Goal: Task Accomplishment & Management: Manage account settings

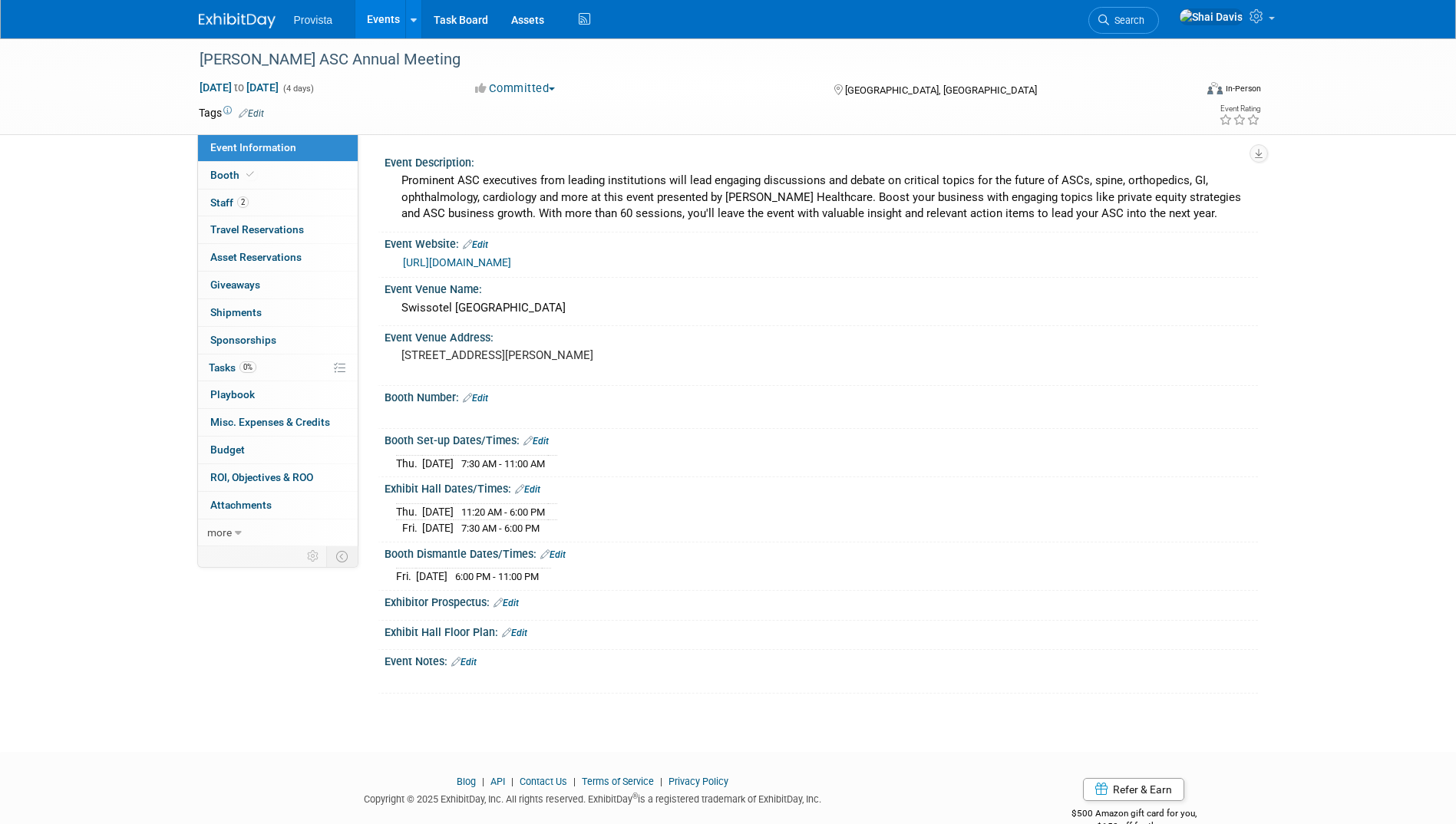
click at [374, 19] on link "Events" at bounding box center [384, 19] width 56 height 38
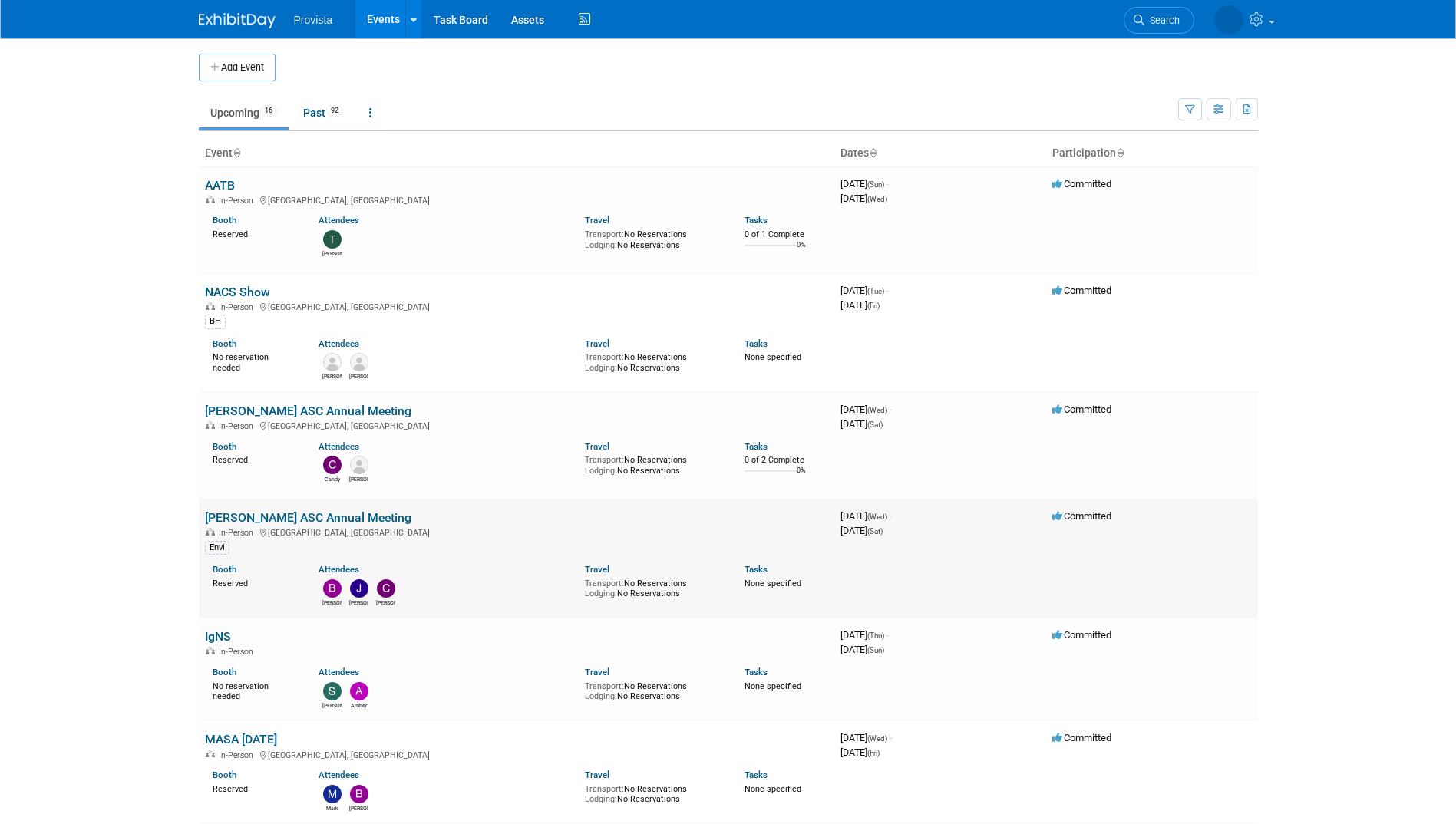
click at [289, 518] on link "[PERSON_NAME] ASC Annual Meeting" at bounding box center [308, 517] width 206 height 14
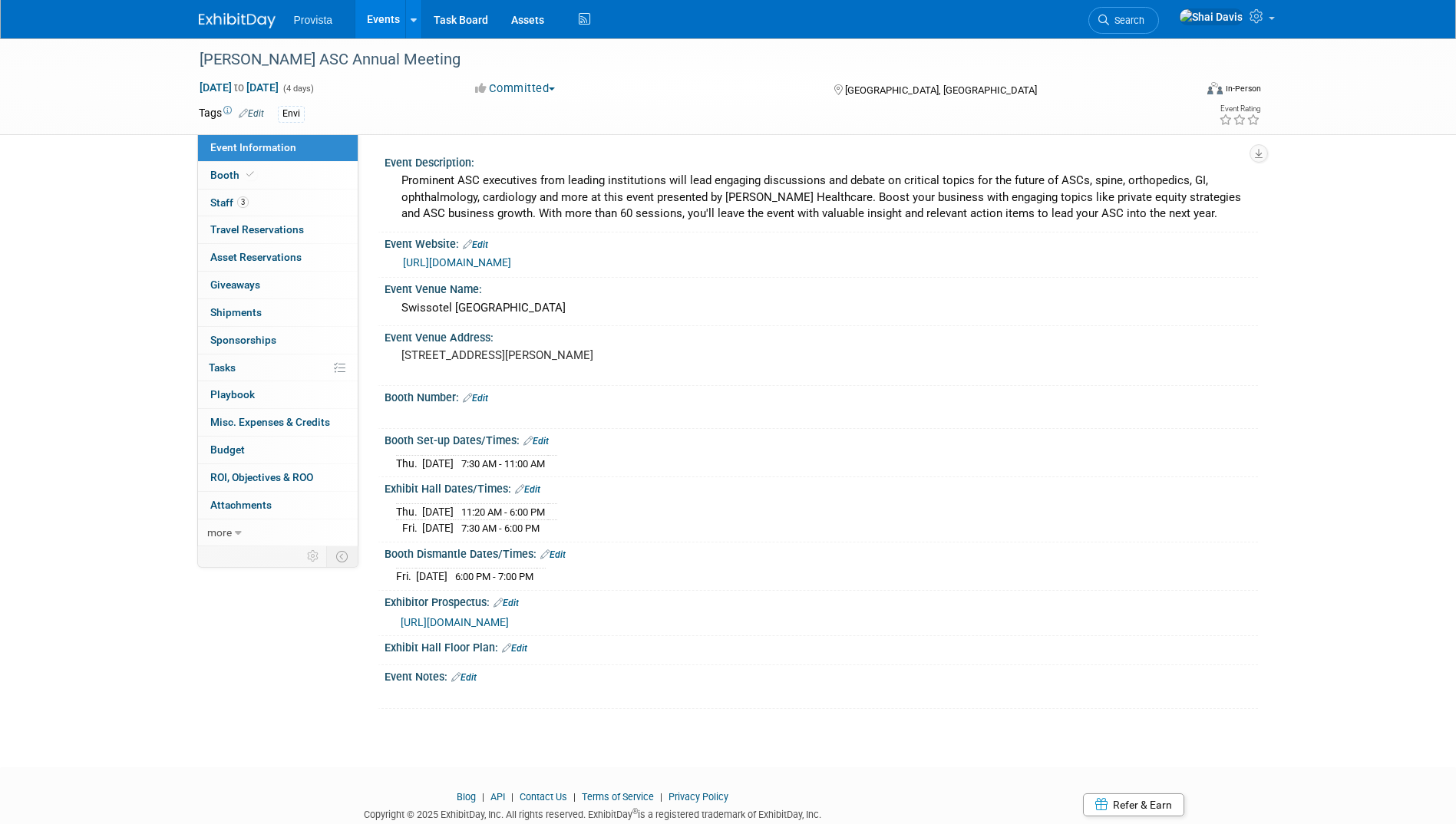
click at [488, 402] on link "Edit" at bounding box center [476, 398] width 26 height 11
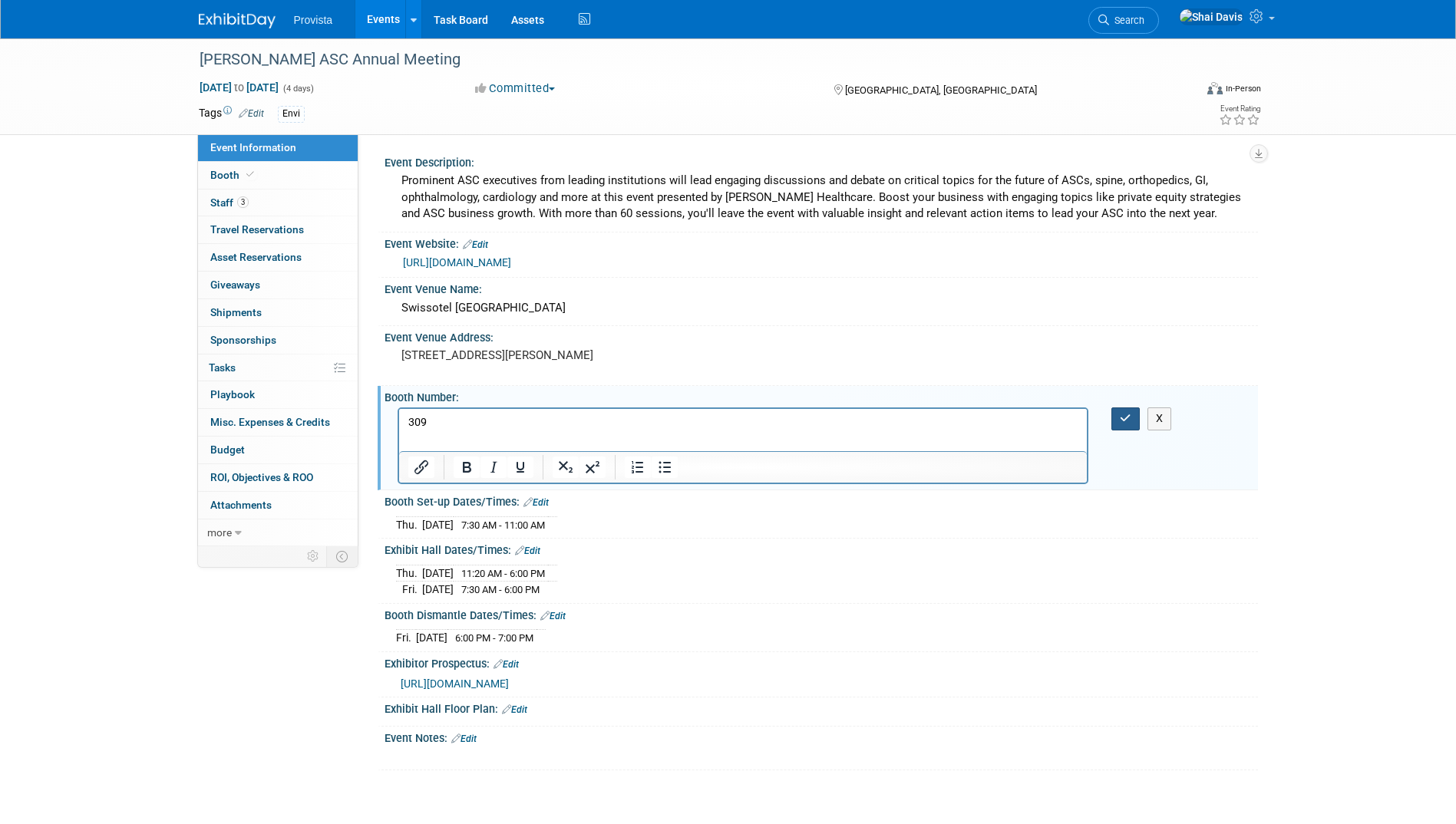
click at [1123, 417] on icon "button" at bounding box center [1125, 418] width 12 height 11
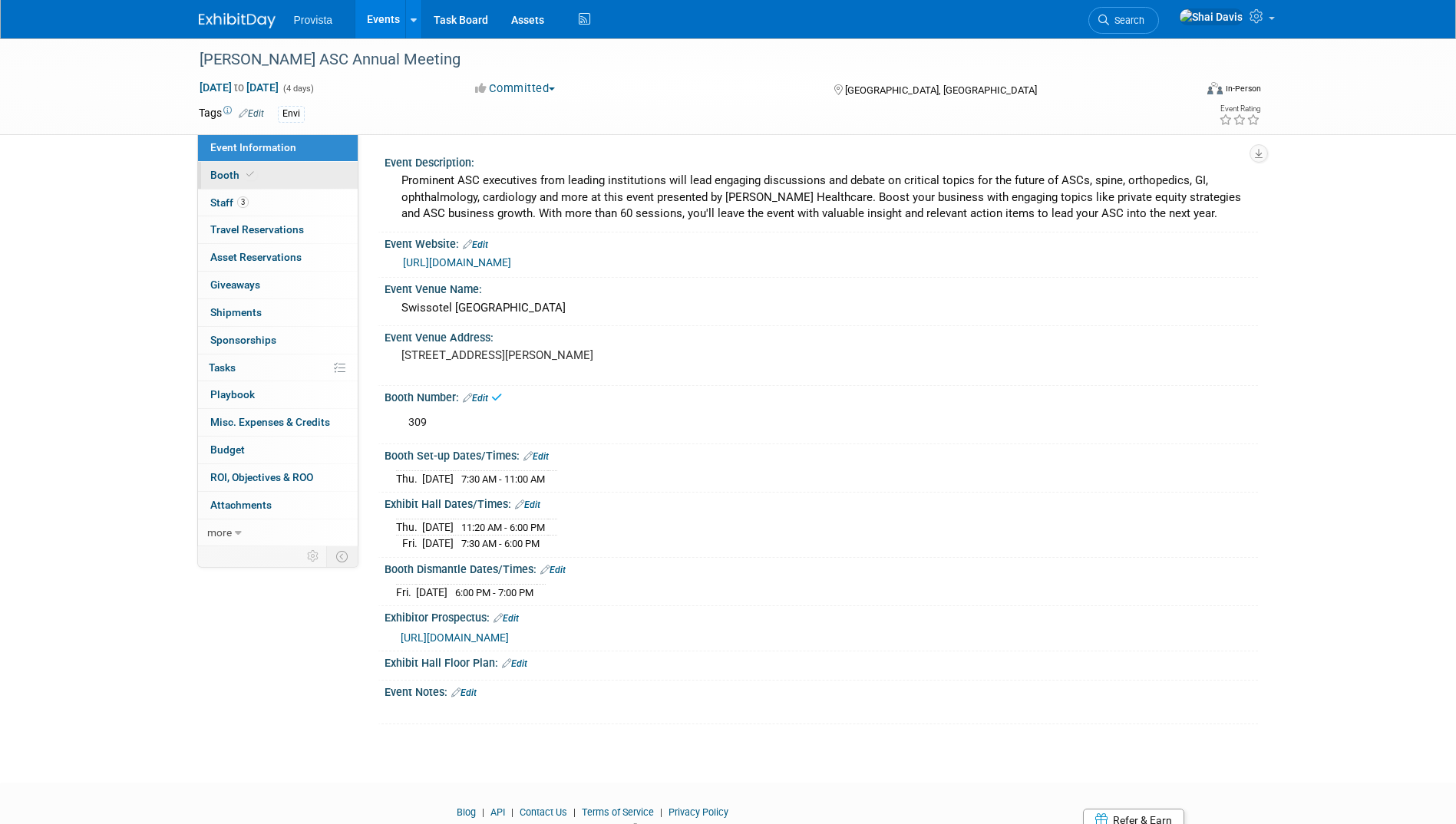
click at [226, 180] on span "Booth" at bounding box center [234, 175] width 47 height 12
select select "No"
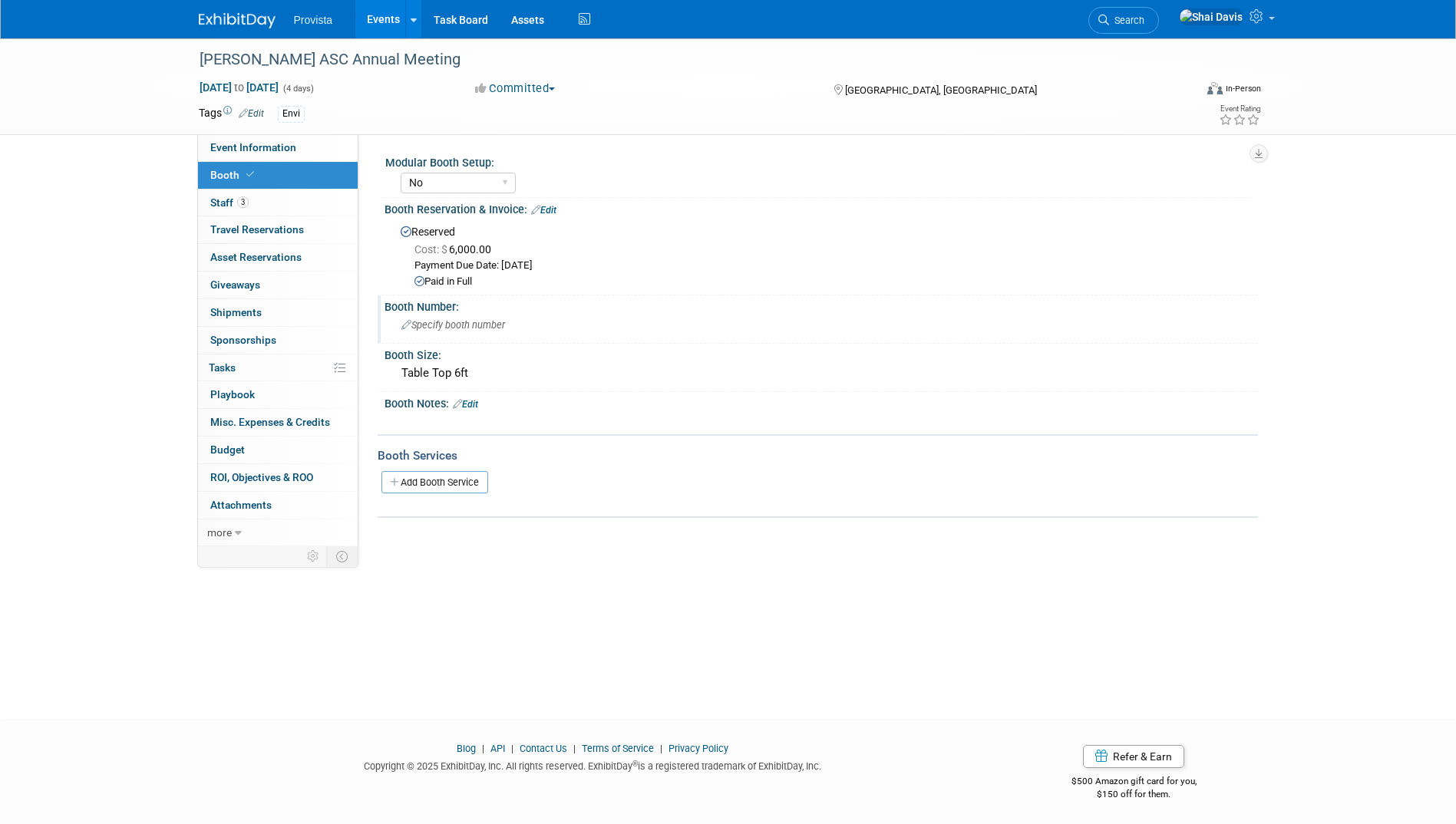
click at [442, 326] on span "Specify booth number" at bounding box center [454, 325] width 104 height 12
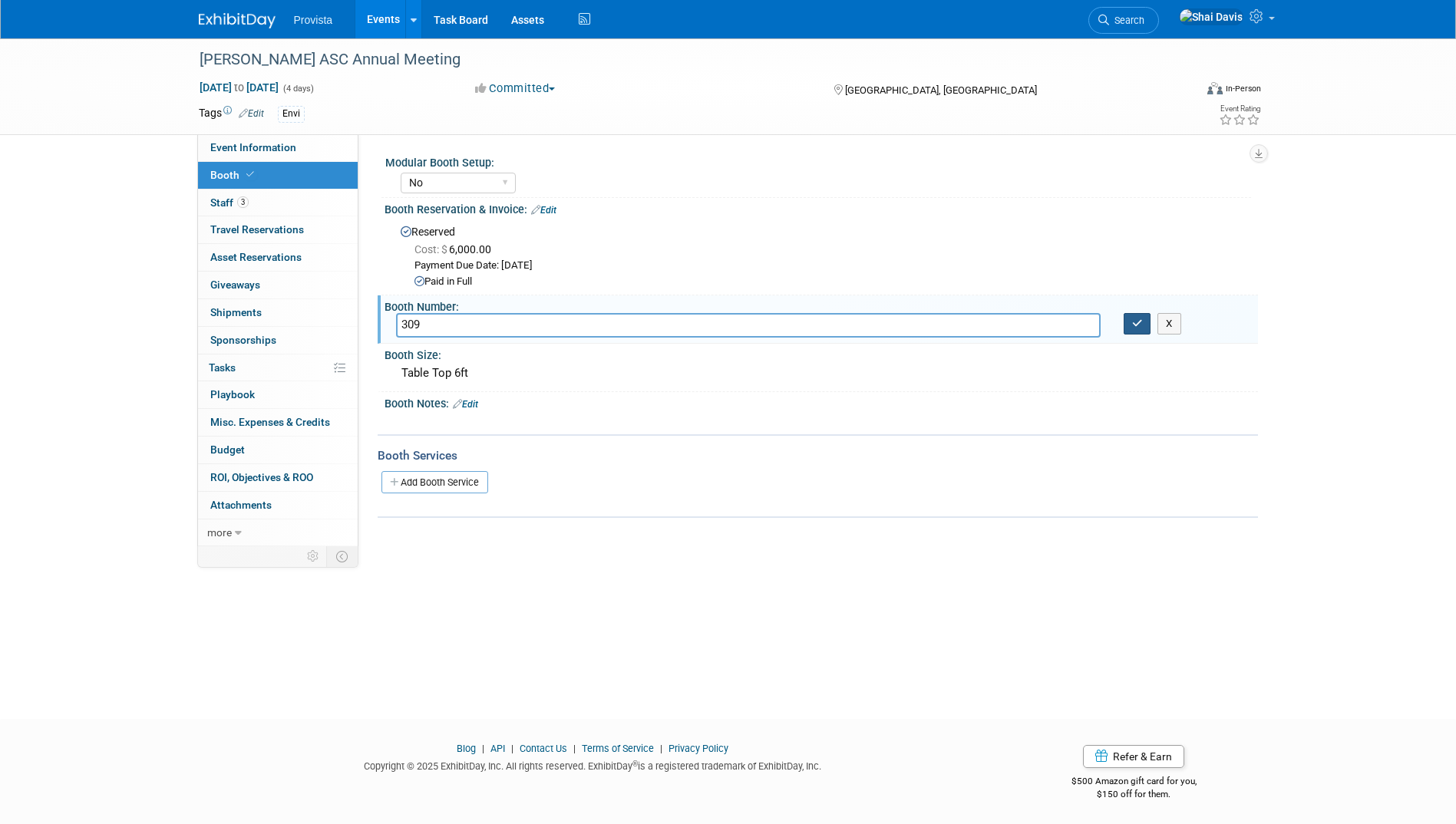
type input "309"
click at [1146, 329] on button "button" at bounding box center [1137, 323] width 27 height 21
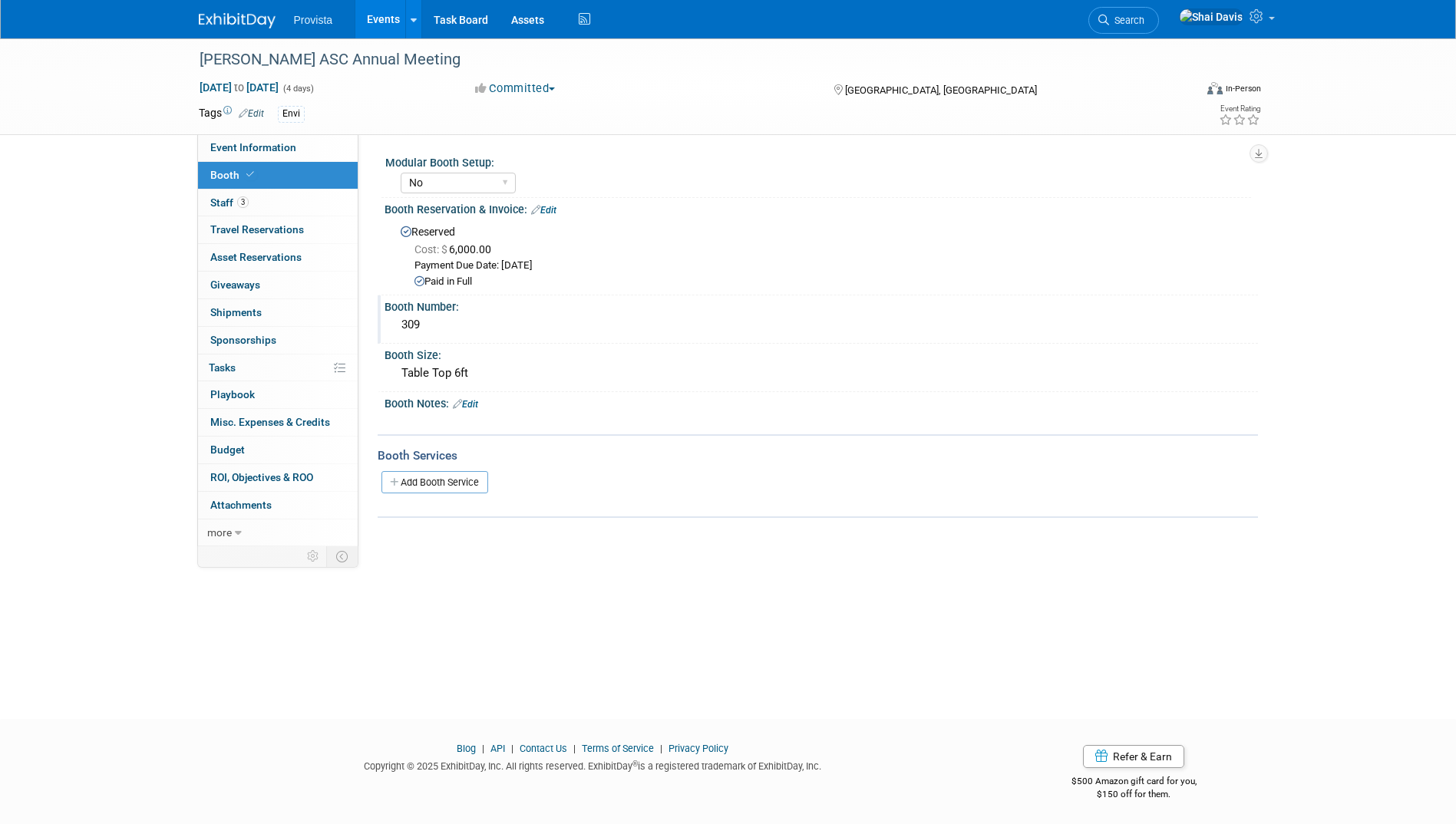
click at [370, 22] on link "Events" at bounding box center [384, 19] width 56 height 38
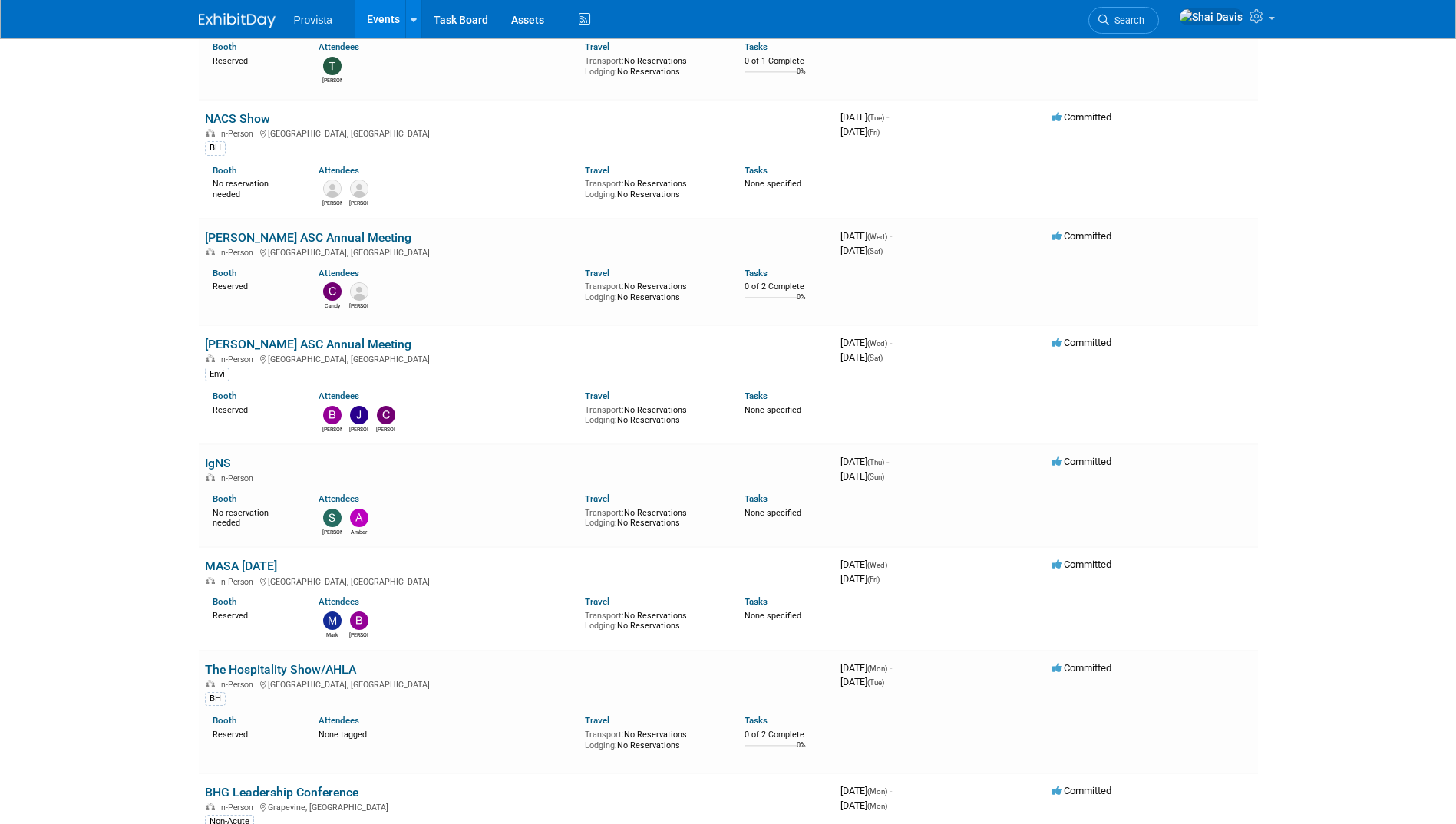
scroll to position [230, 0]
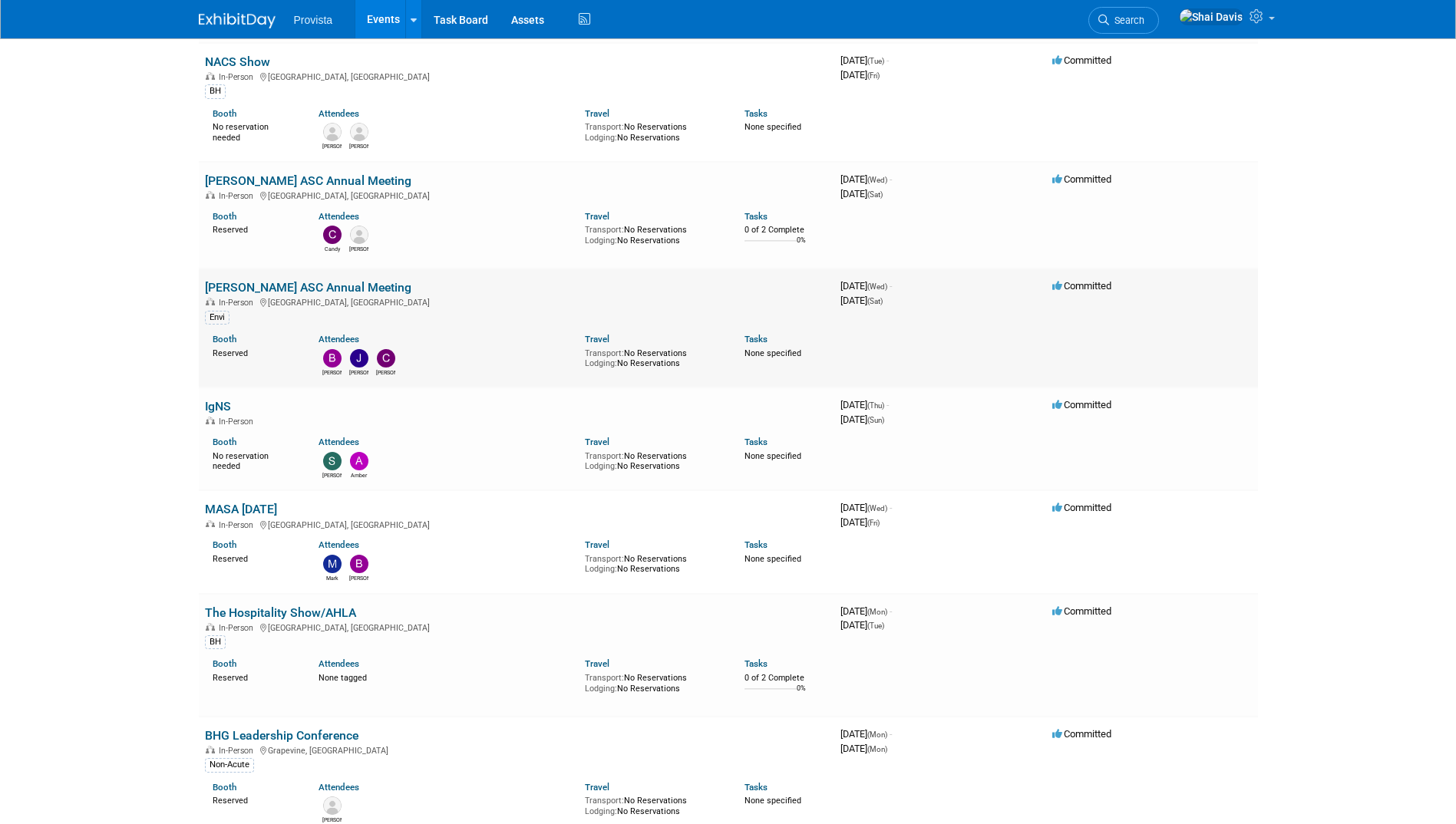
click at [251, 291] on link "[PERSON_NAME] ASC Annual Meeting" at bounding box center [308, 287] width 206 height 14
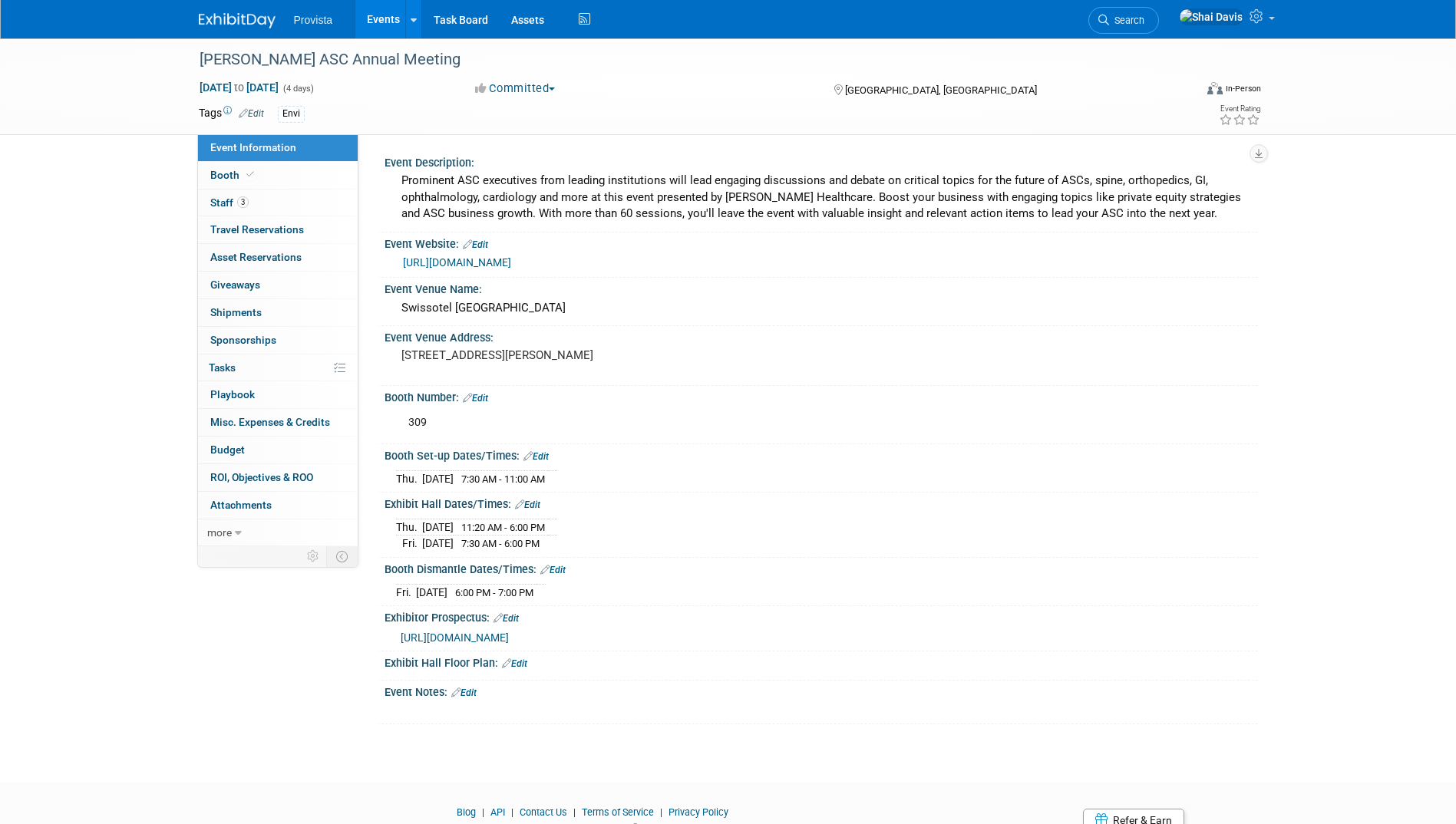
click at [380, 2] on link "Events" at bounding box center [384, 19] width 56 height 38
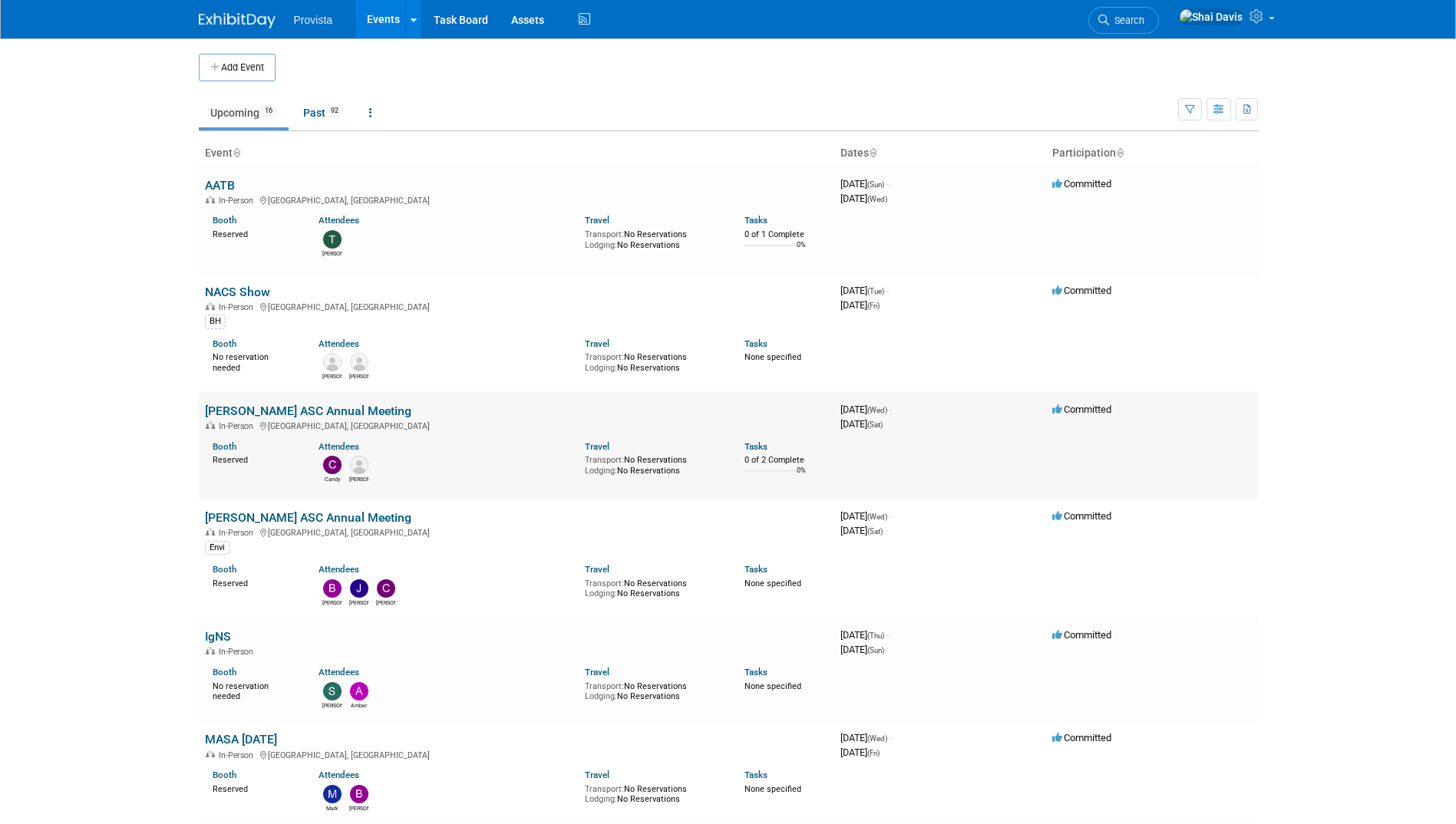
click at [252, 406] on link "[PERSON_NAME] ASC Annual Meeting" at bounding box center [308, 410] width 206 height 14
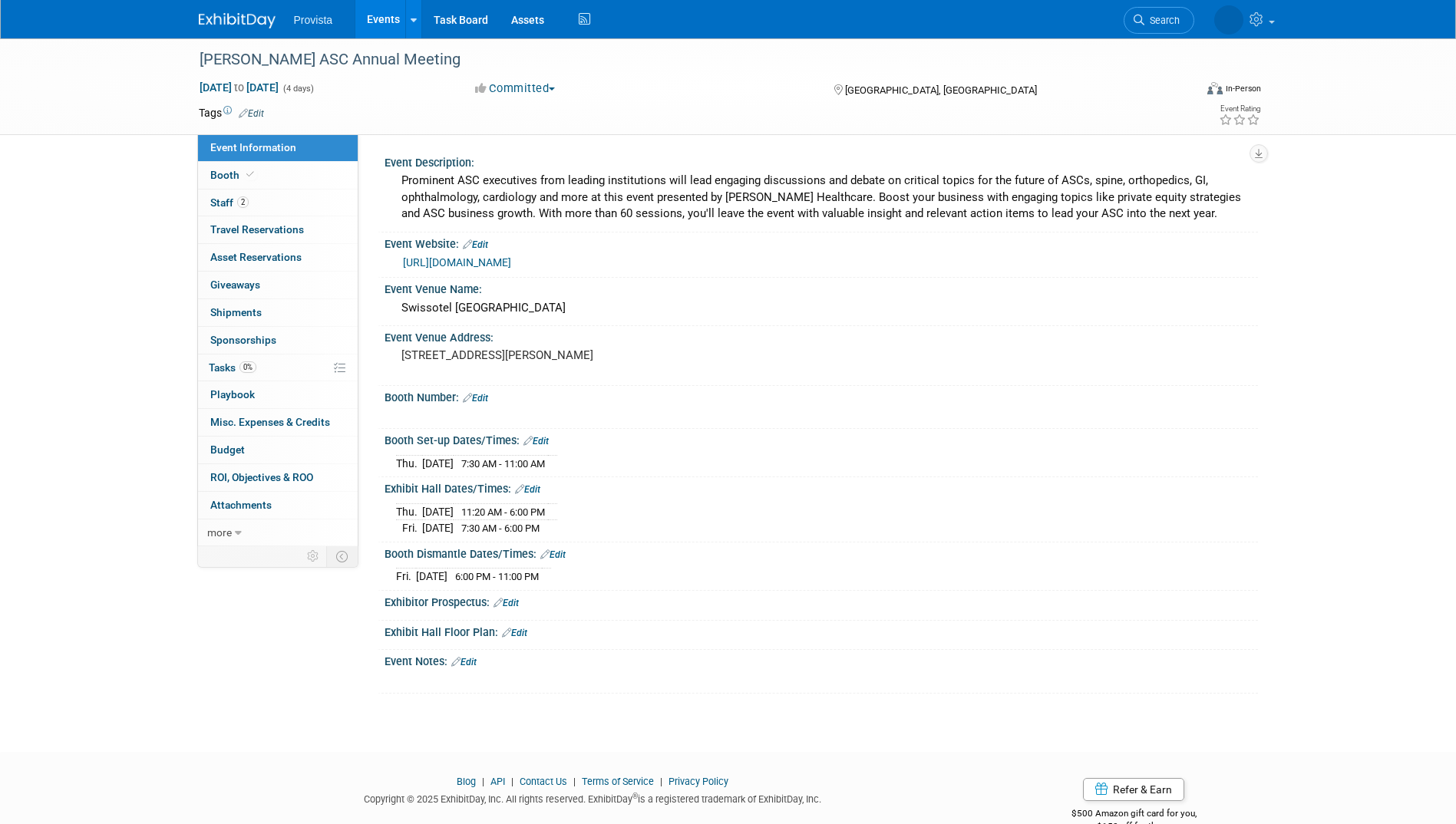
click at [488, 399] on link "Edit" at bounding box center [476, 398] width 26 height 11
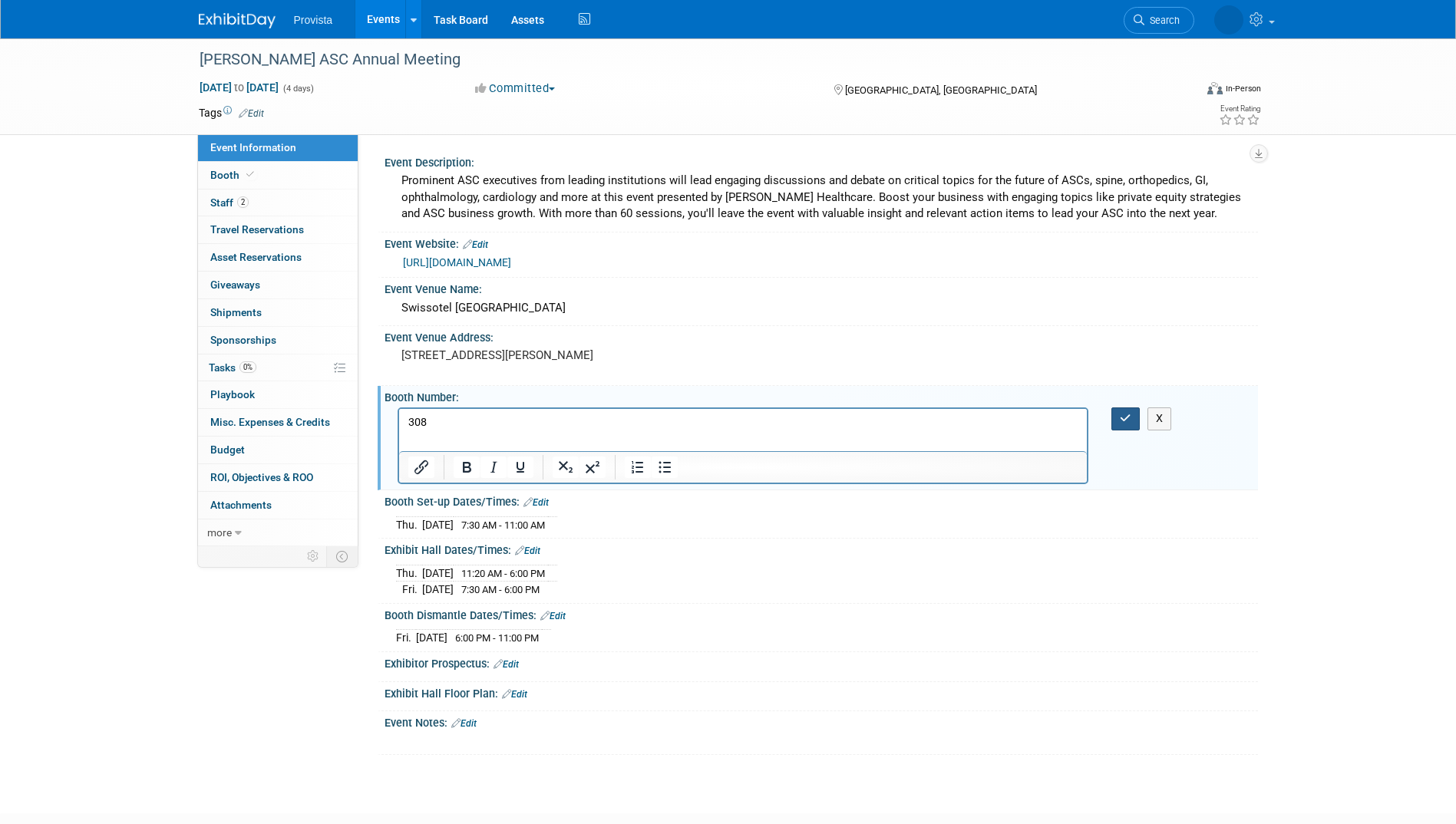
click at [1112, 411] on button "button" at bounding box center [1124, 418] width 28 height 22
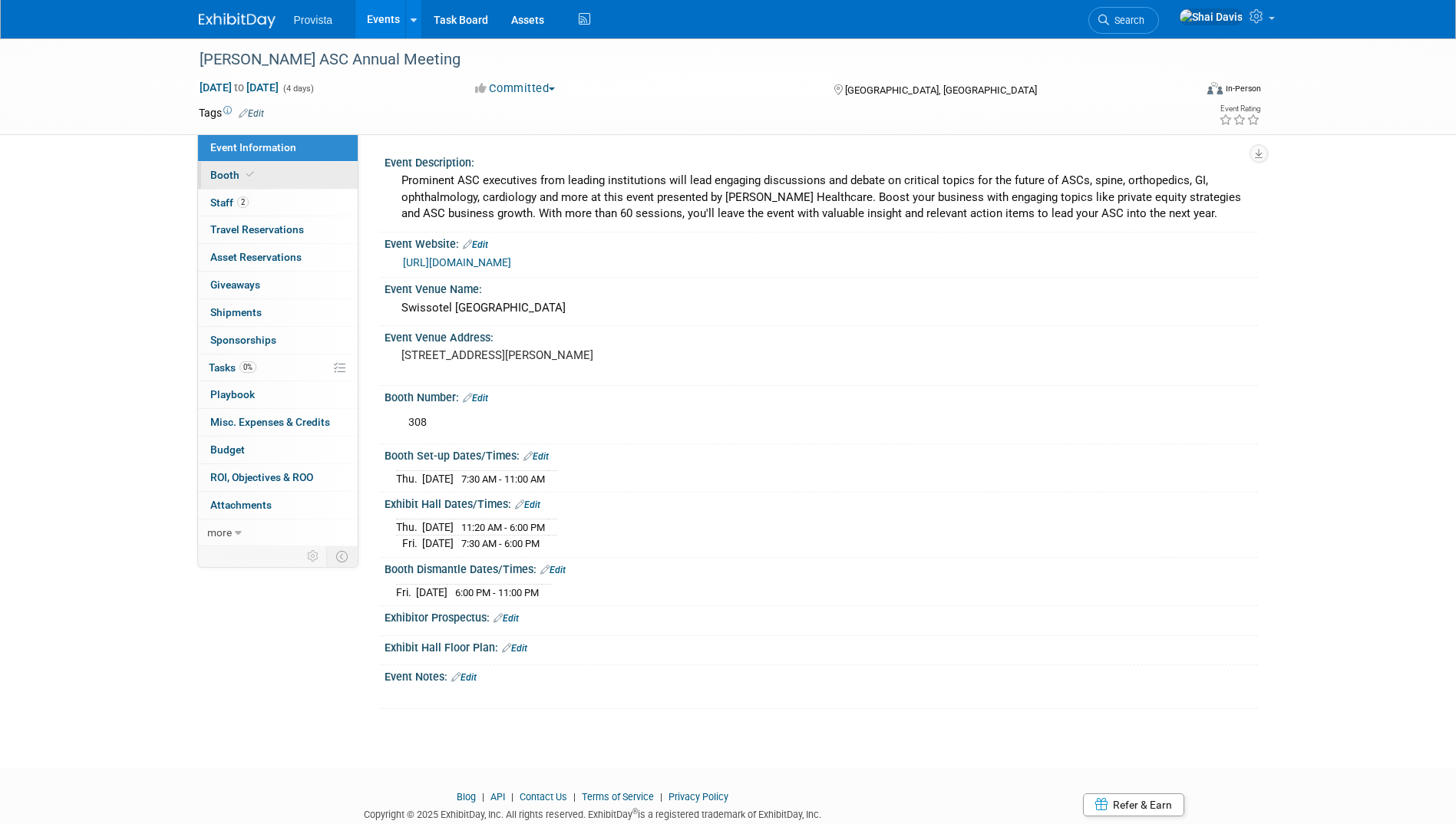
click at [232, 180] on span "Booth" at bounding box center [234, 175] width 47 height 12
select select "No"
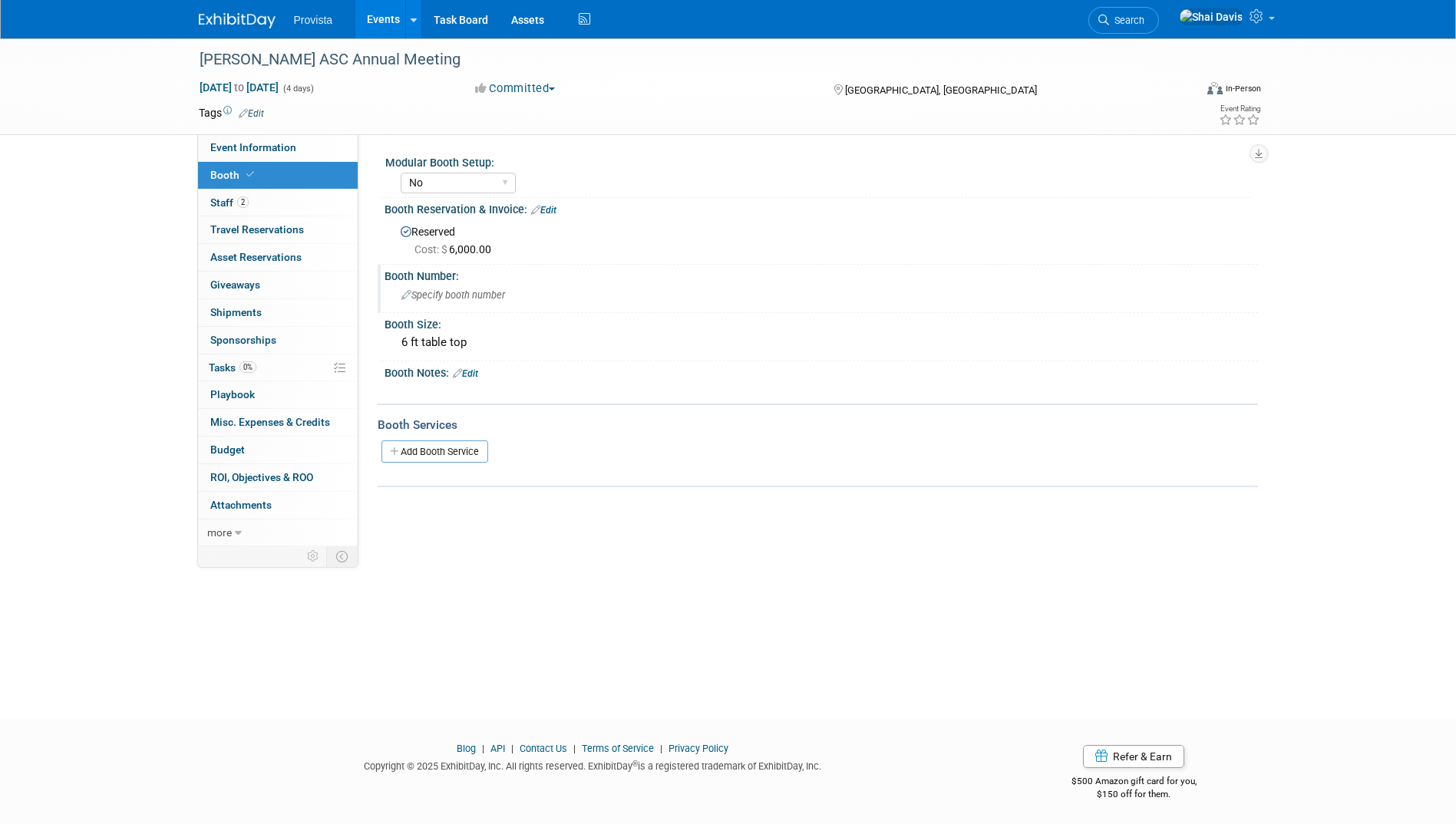
click at [429, 297] on span "Specify booth number" at bounding box center [454, 295] width 104 height 12
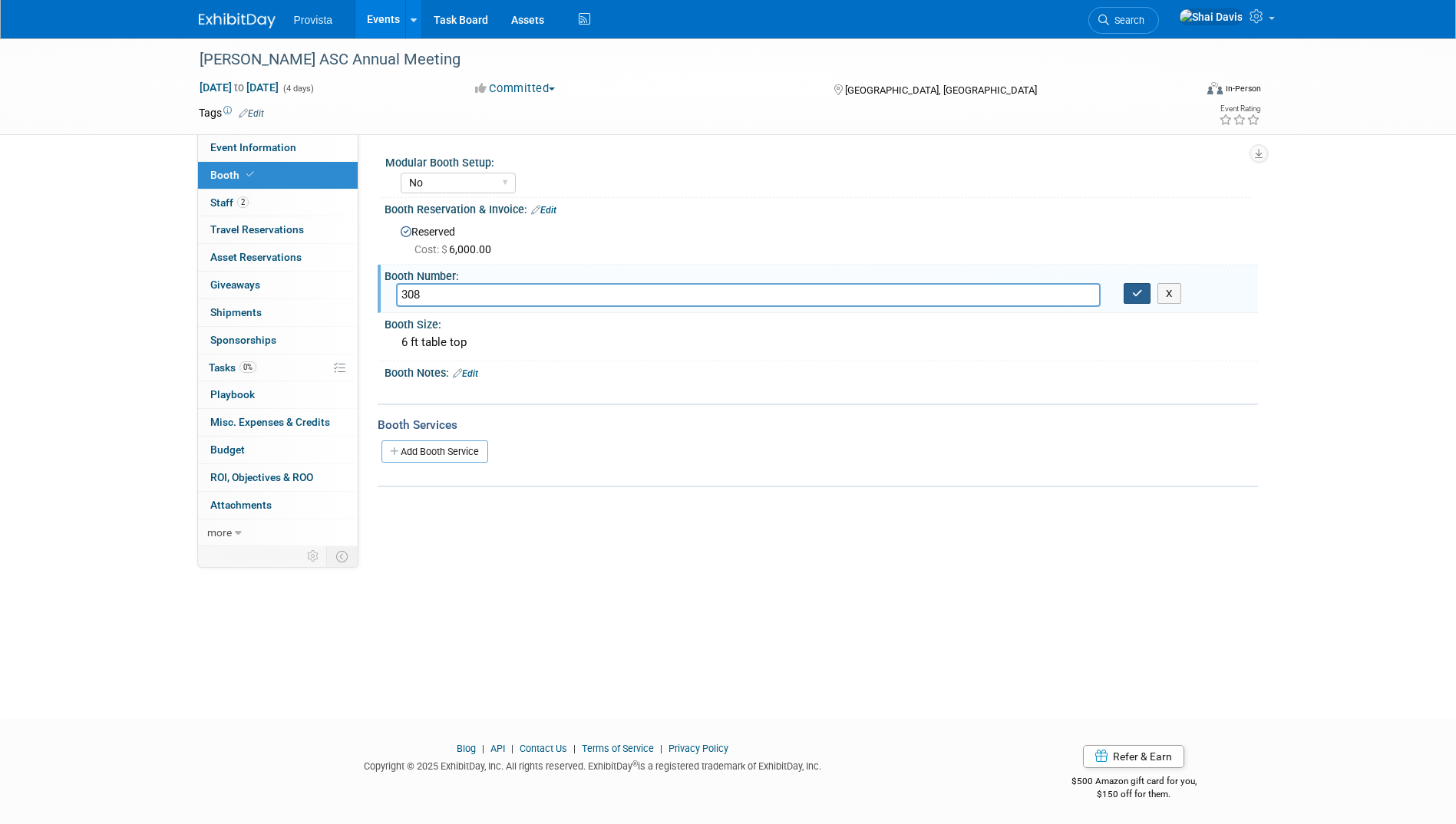
type input "308"
click at [1139, 299] on button "button" at bounding box center [1137, 293] width 27 height 21
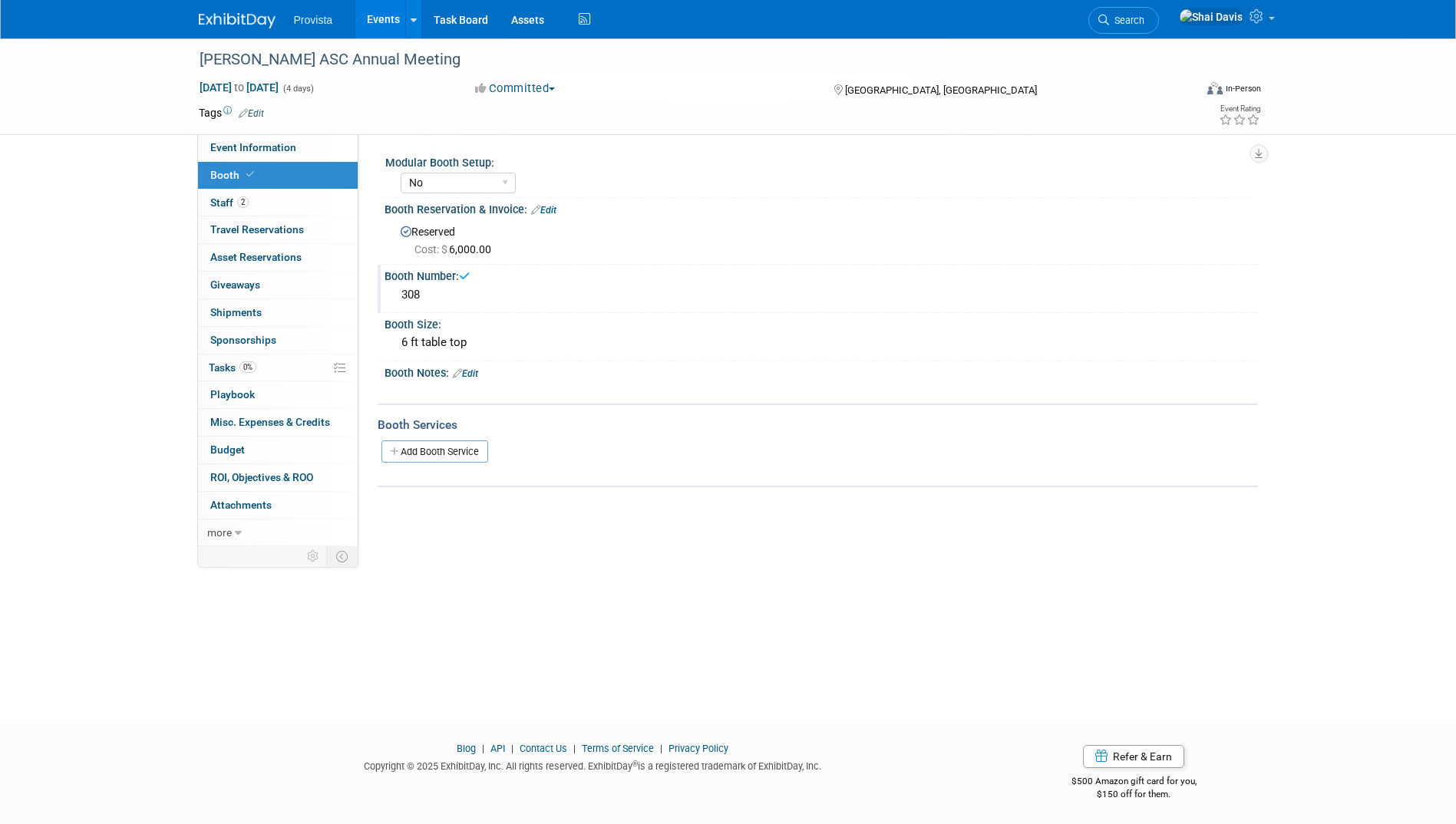
click at [391, 20] on link "Events" at bounding box center [384, 19] width 56 height 38
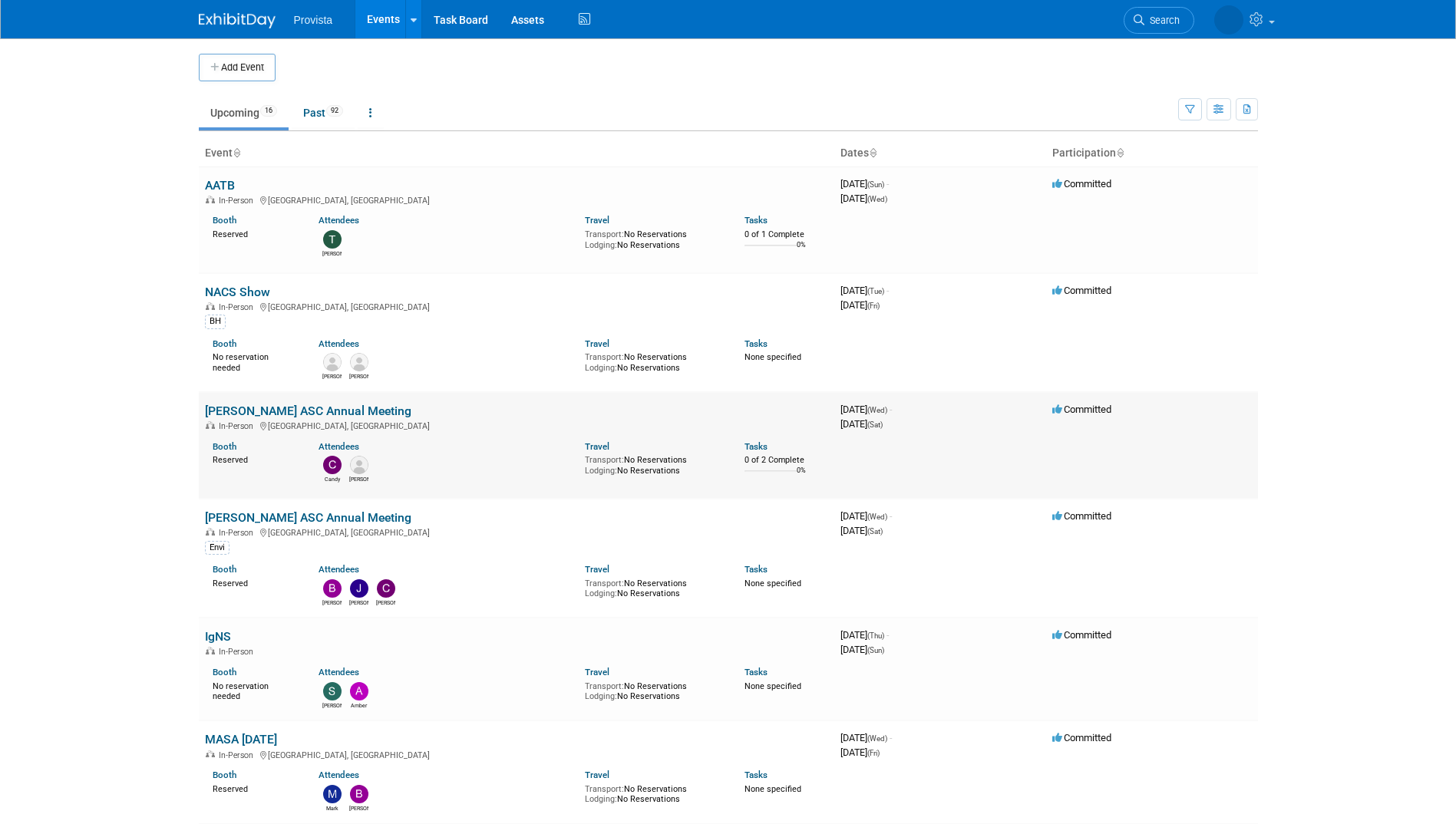
click at [206, 411] on link "[PERSON_NAME] ASC Annual Meeting" at bounding box center [308, 410] width 206 height 14
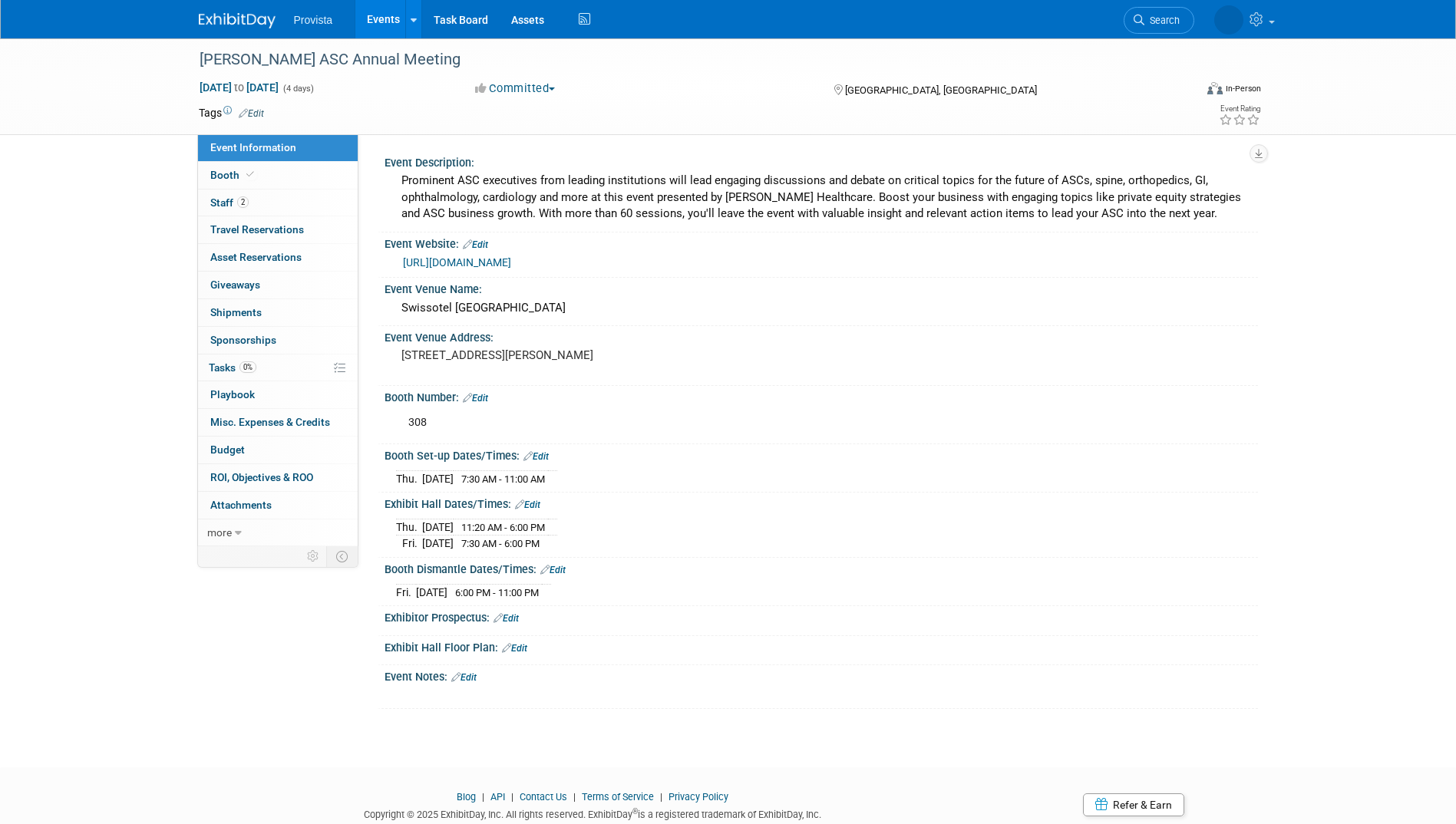
click at [386, 27] on link "Events" at bounding box center [384, 19] width 56 height 38
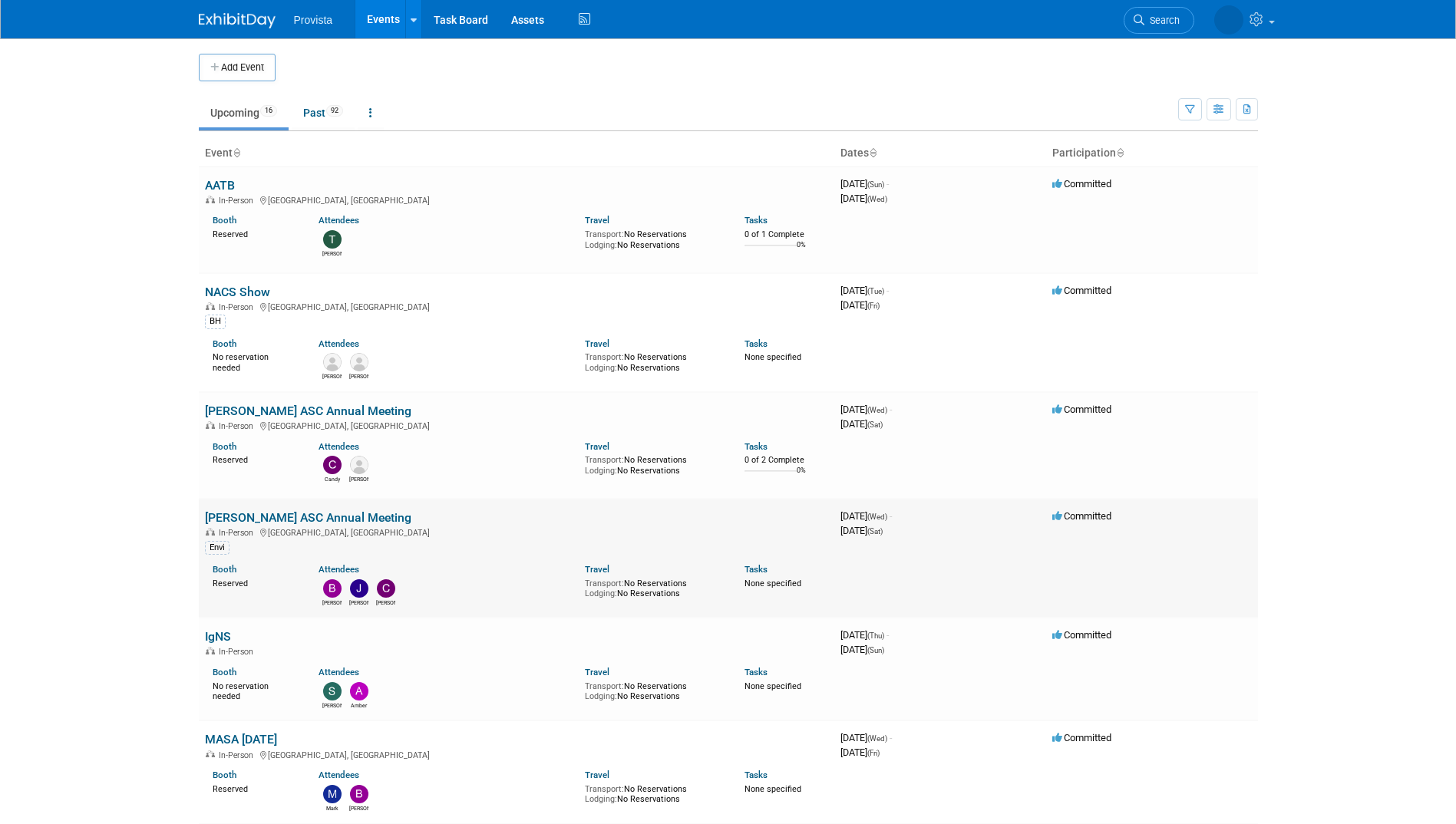
click at [234, 516] on link "[PERSON_NAME] ASC Annual Meeting" at bounding box center [308, 517] width 206 height 14
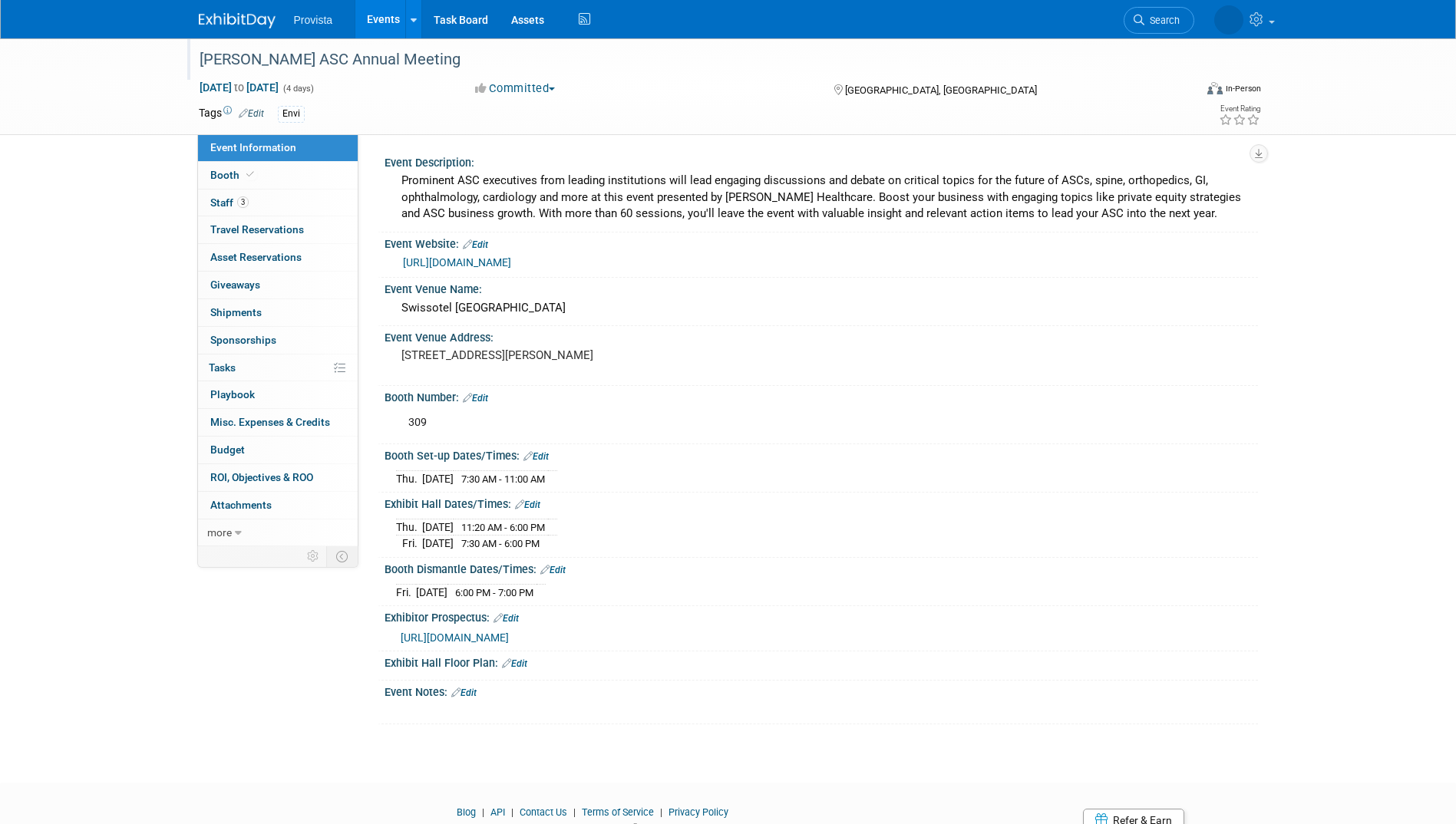
click at [350, 66] on div "[PERSON_NAME] ASC Annual Meeting" at bounding box center [683, 60] width 977 height 27
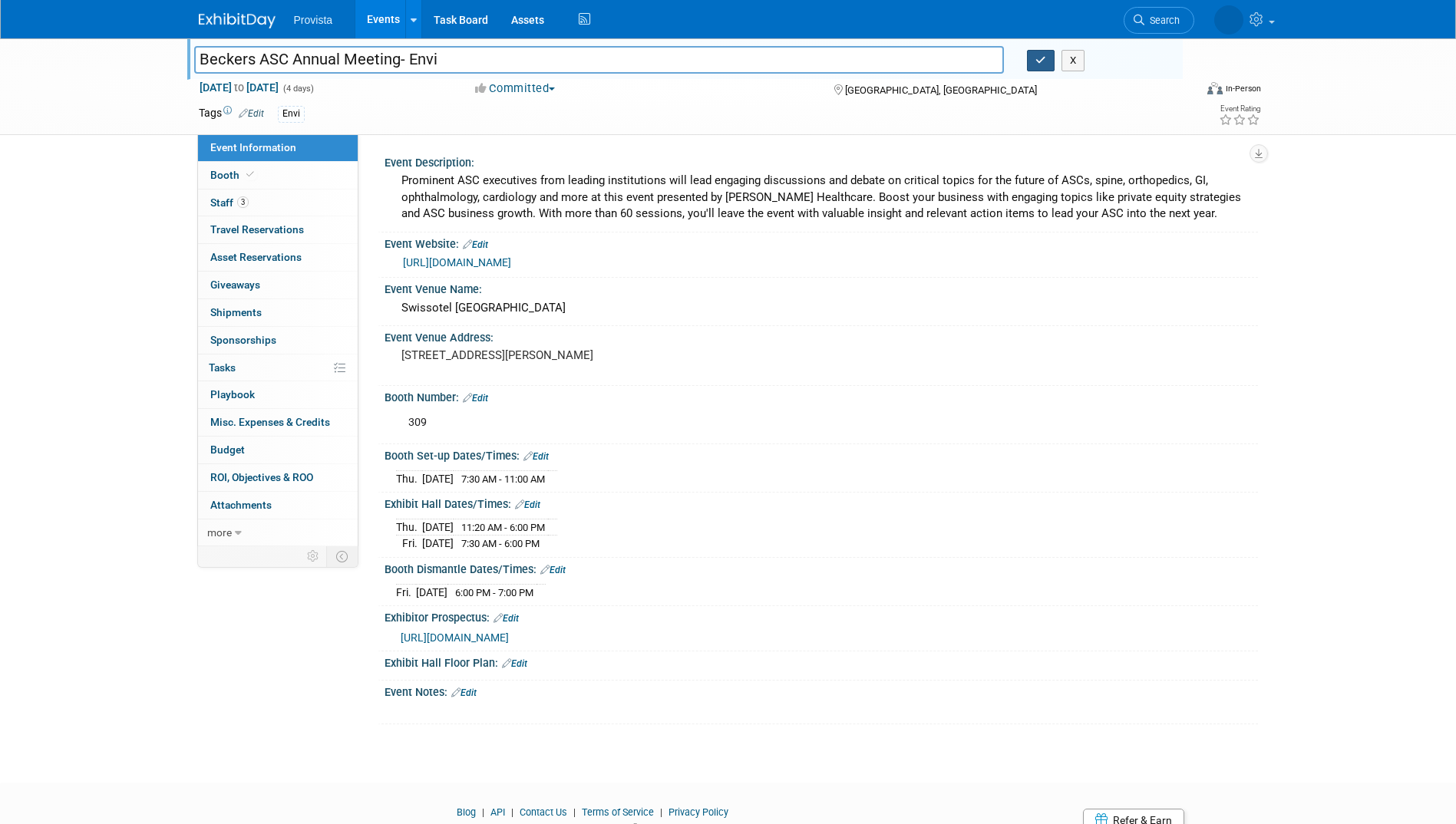
type input "Beckers ASC Annual Meeting- Envi"
click at [1037, 49] on div at bounding box center [688, 44] width 988 height 13
click at [1036, 54] on button "button" at bounding box center [1040, 61] width 27 height 21
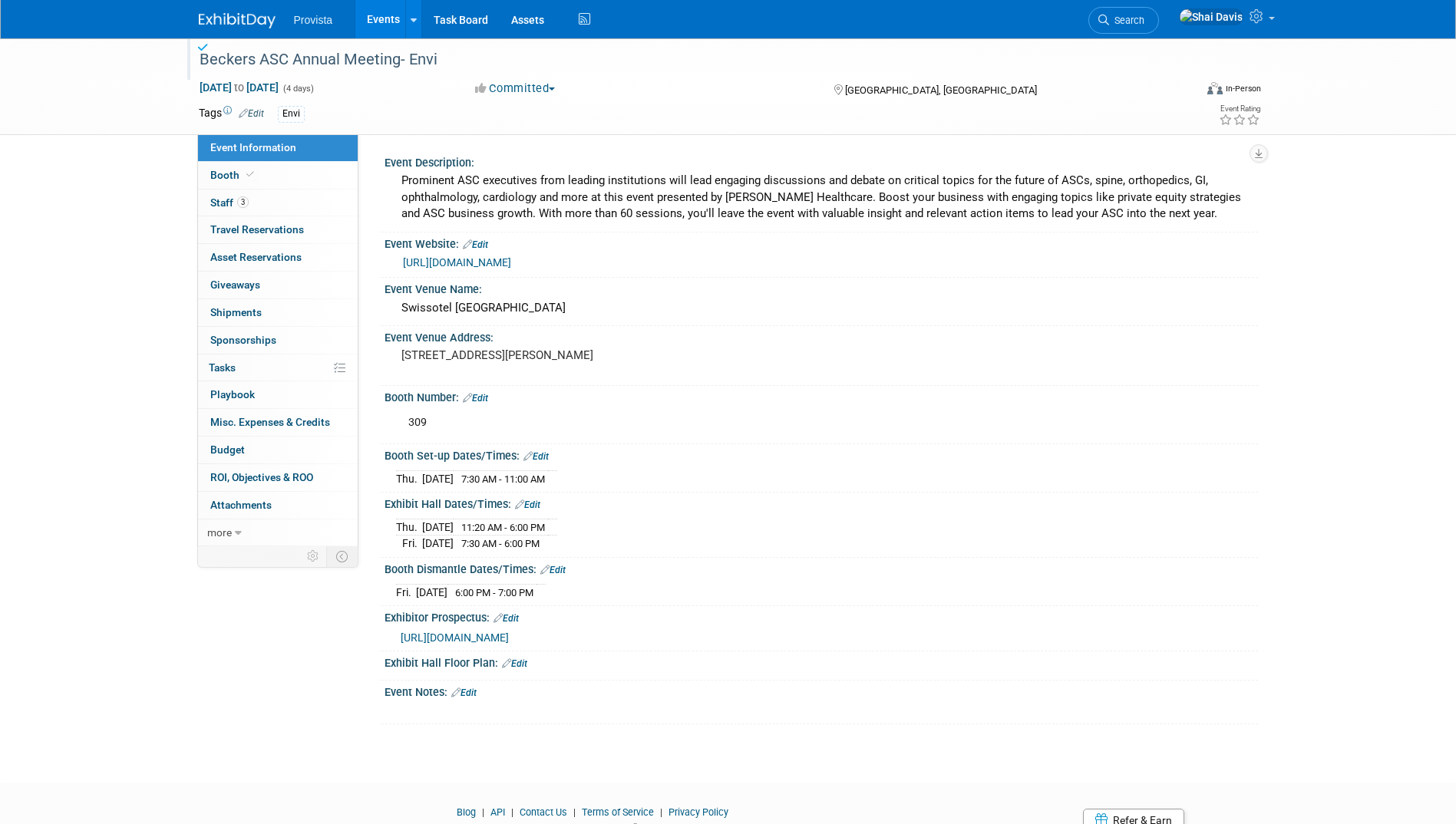
click at [380, 14] on link "Events" at bounding box center [384, 19] width 56 height 38
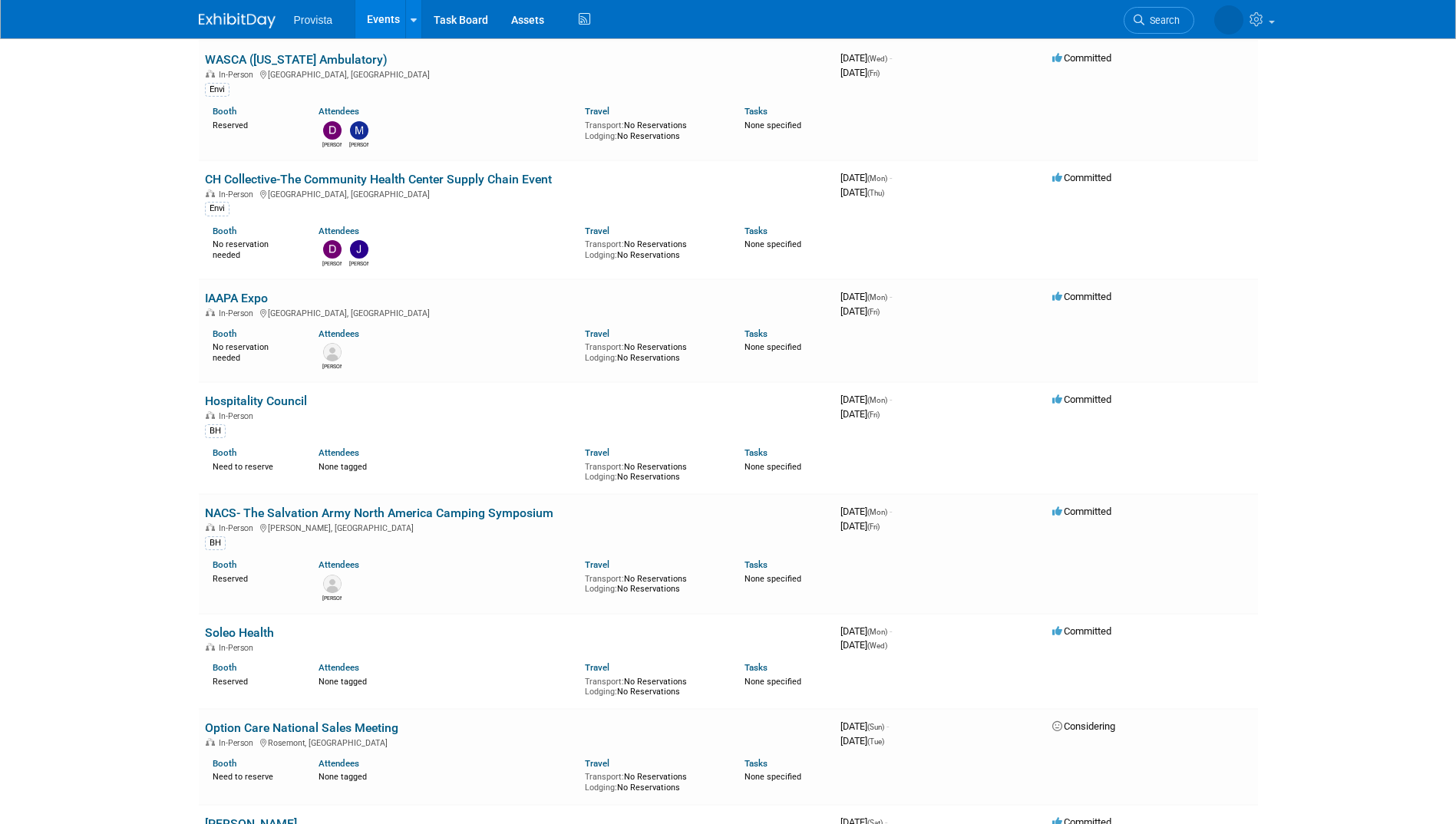
scroll to position [1074, 0]
